Goal: Information Seeking & Learning: Learn about a topic

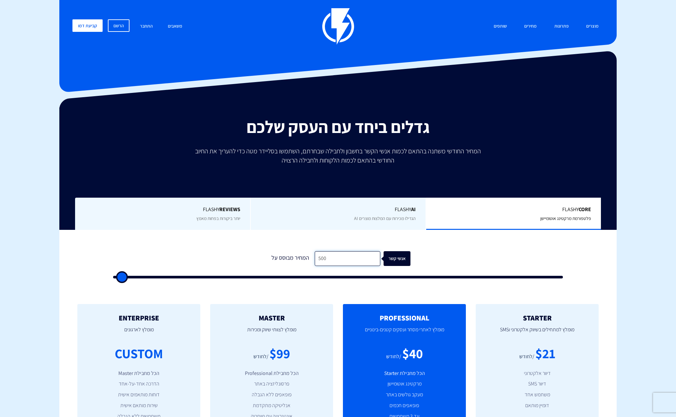
click at [324, 255] on input "500" at bounding box center [348, 258] width 66 height 15
type input "1"
type input "500"
type input "15"
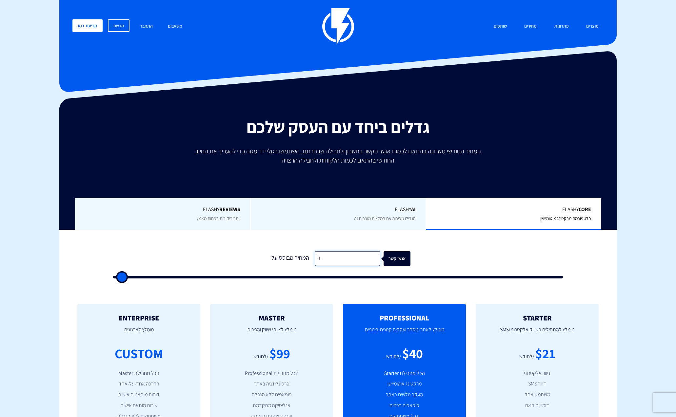
type input "500"
type input "150"
type input "500"
type input "1,500"
type input "1500"
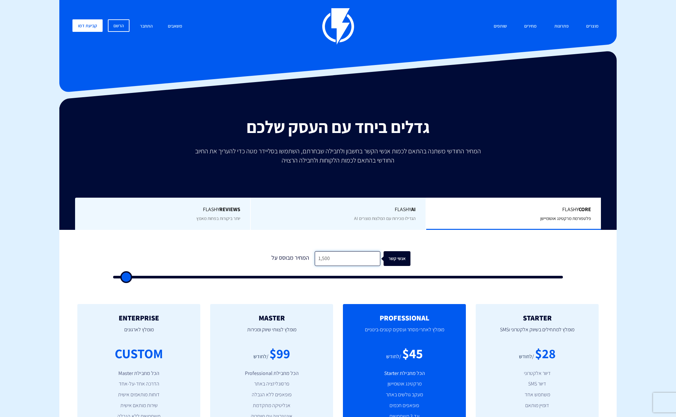
type input "1,500"
click at [493, 258] on form "0 המחיר מבוסס על 1,500 אנשי קשר" at bounding box center [338, 264] width 450 height 27
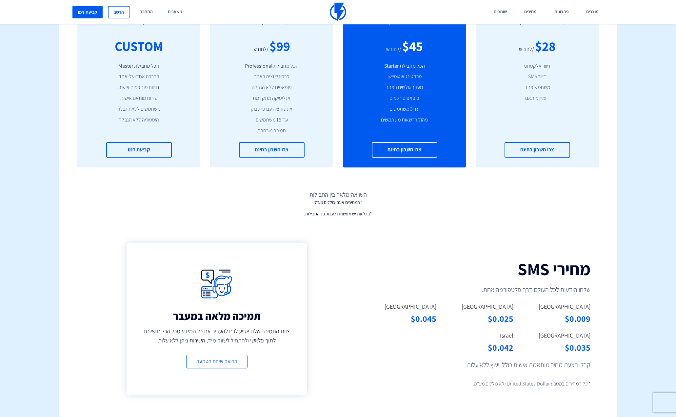
scroll to position [394, 0]
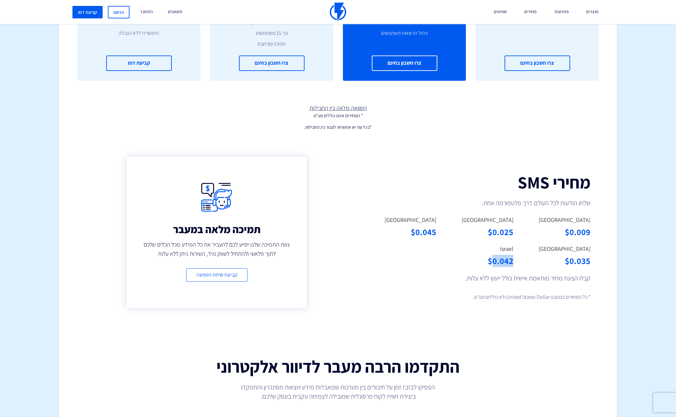
drag, startPoint x: 505, startPoint y: 260, endPoint x: 493, endPoint y: 260, distance: 12.8
click at [493, 260] on div "$0.042" at bounding box center [479, 261] width 67 height 12
copy div "0.042"
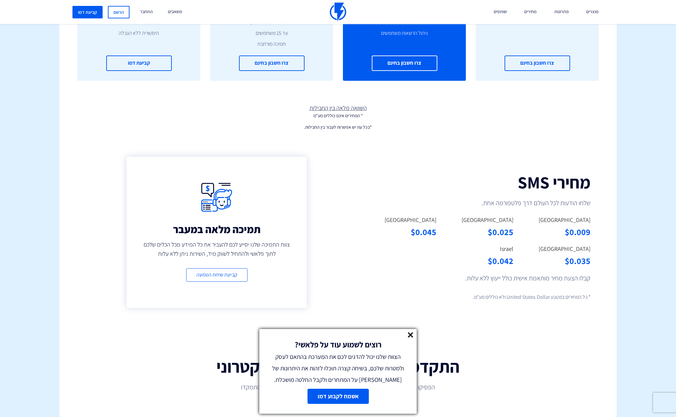
click at [411, 331] on div "רוצים לשמוע עוד על פלאשי? הצוות שלנו יכול להדגים לכם את המערכת בהתאם לעסק ולמטר…" at bounding box center [337, 357] width 157 height 56
click at [411, 337] on icon at bounding box center [411, 335] width 6 height 6
